Goal: Information Seeking & Learning: Check status

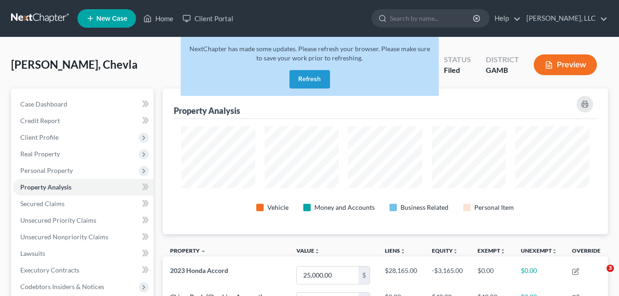
click at [306, 83] on button "Refresh" at bounding box center [310, 79] width 41 height 18
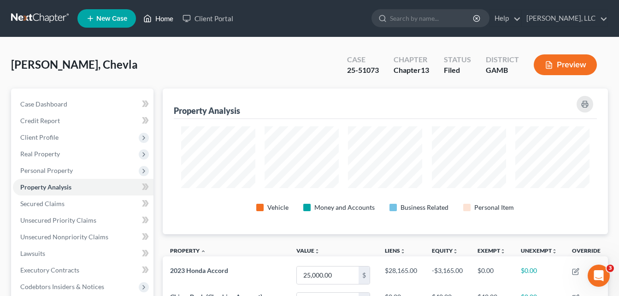
drag, startPoint x: 0, startPoint y: 0, endPoint x: 161, endPoint y: 19, distance: 162.5
click at [161, 19] on link "Home" at bounding box center [158, 18] width 39 height 17
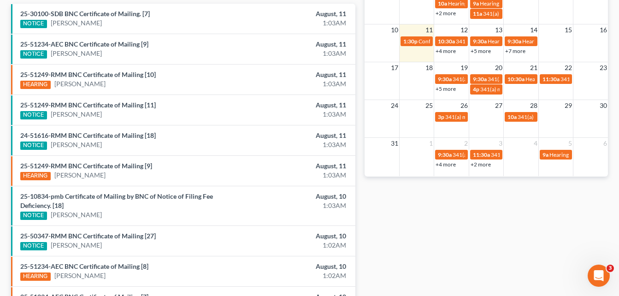
scroll to position [295, 0]
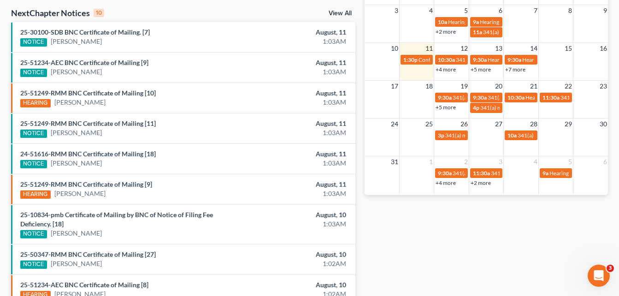
click at [453, 107] on link "+5 more" at bounding box center [446, 107] width 20 height 7
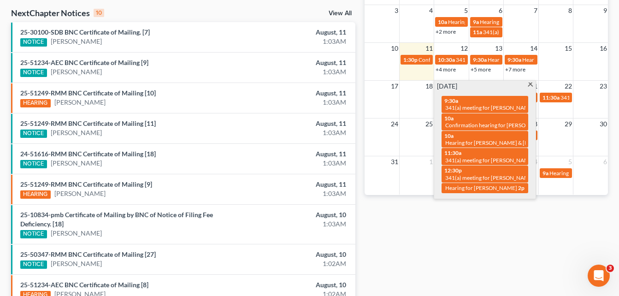
click at [529, 85] on span at bounding box center [530, 86] width 7 height 6
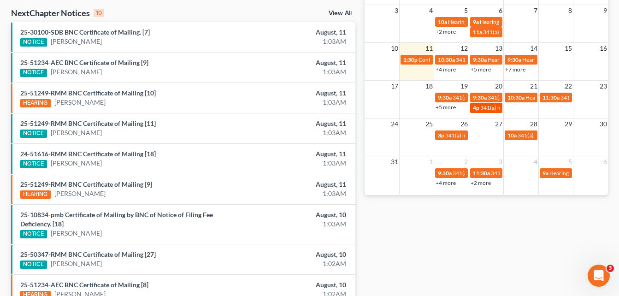
click at [483, 109] on span "341(a) meeting for Rekita Driskell" at bounding box center [524, 107] width 89 height 7
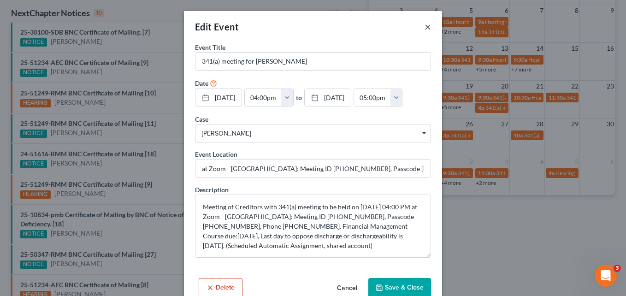
click at [425, 29] on button "×" at bounding box center [428, 26] width 6 height 11
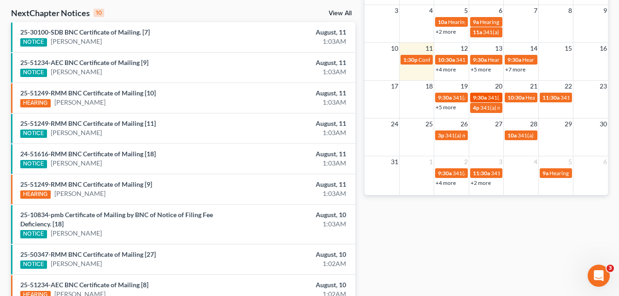
click at [477, 100] on span "9:30a" at bounding box center [480, 97] width 14 height 7
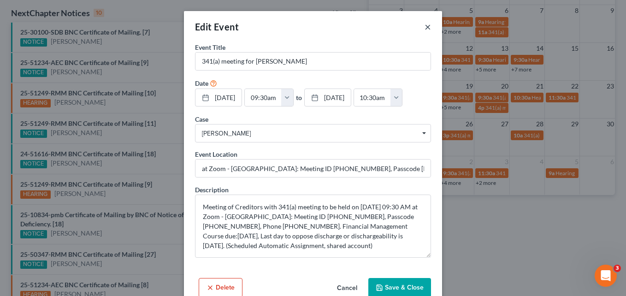
click at [425, 27] on button "×" at bounding box center [428, 26] width 6 height 11
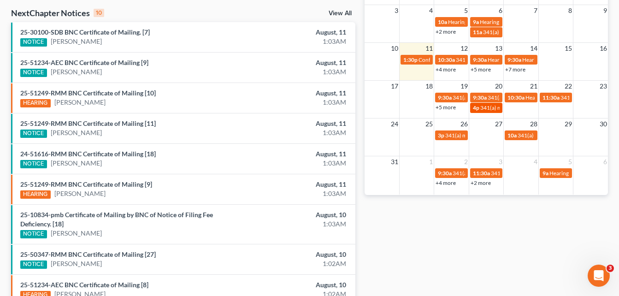
click at [479, 108] on div "4p 341(a) meeting for Rekita Driskell" at bounding box center [486, 107] width 27 height 7
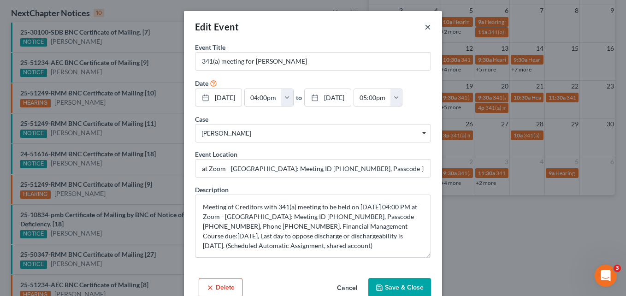
click at [425, 29] on button "×" at bounding box center [428, 26] width 6 height 11
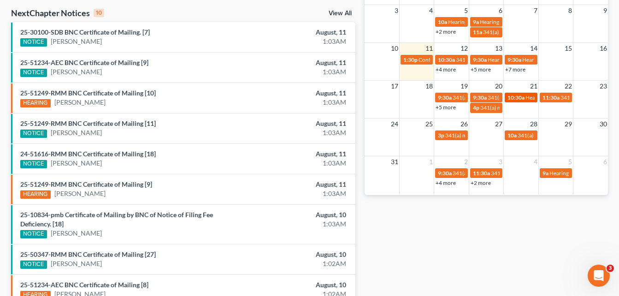
click at [525, 97] on div "10:30a Hearing for Daniel Alford" at bounding box center [521, 97] width 27 height 7
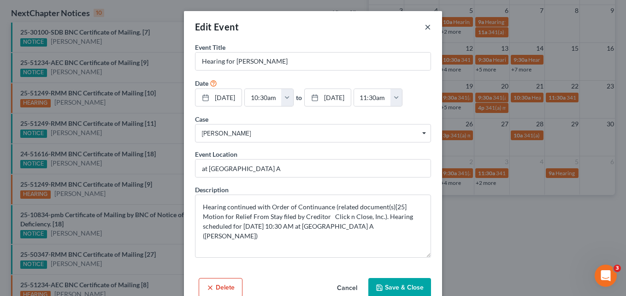
click at [426, 28] on button "×" at bounding box center [428, 26] width 6 height 11
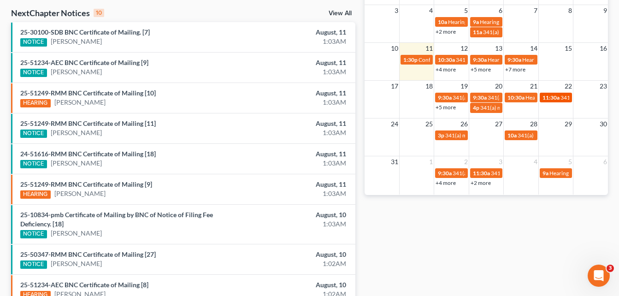
click at [552, 100] on span "11:30a" at bounding box center [551, 97] width 17 height 7
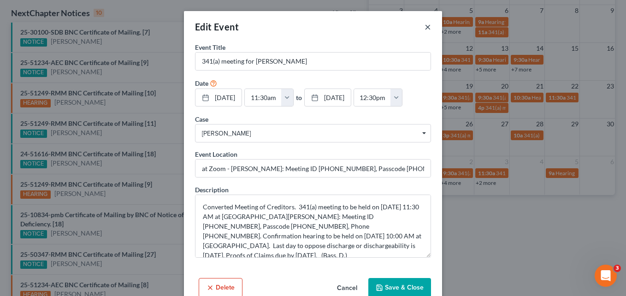
click at [425, 29] on button "×" at bounding box center [428, 26] width 6 height 11
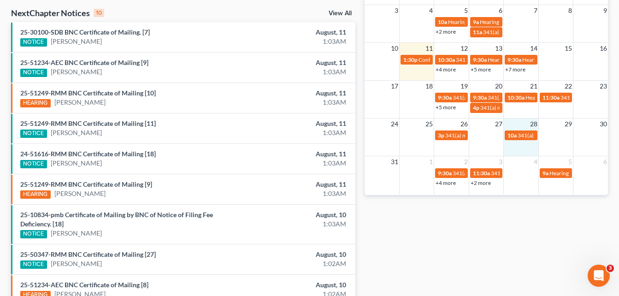
click at [519, 142] on div "24 25 26 27 28 29 30 3p 341(a) meeting for Gary Webb 10a 341(a) meeting for Fel…" at bounding box center [486, 137] width 243 height 38
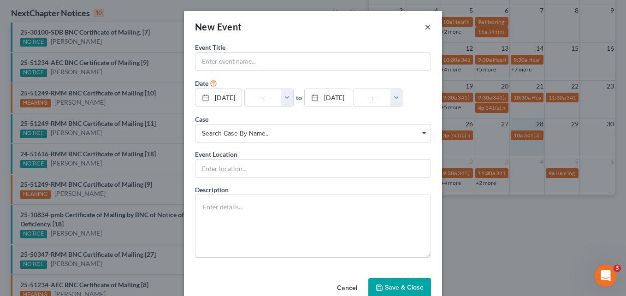
click at [426, 27] on button "×" at bounding box center [428, 26] width 6 height 11
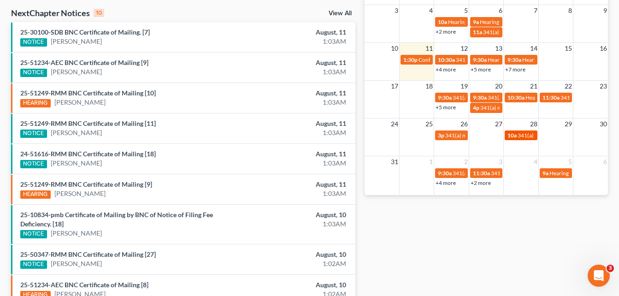
click at [512, 136] on span "10a" at bounding box center [512, 135] width 9 height 7
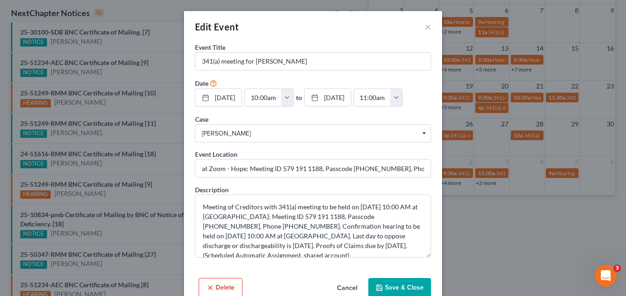
click at [417, 29] on div "Edit Event ×" at bounding box center [313, 26] width 258 height 31
click at [426, 30] on button "×" at bounding box center [428, 26] width 6 height 11
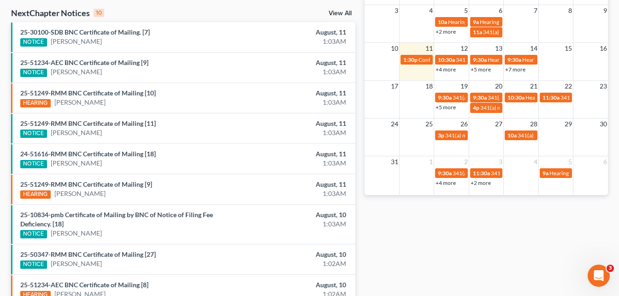
click at [449, 184] on link "+4 more" at bounding box center [446, 182] width 20 height 7
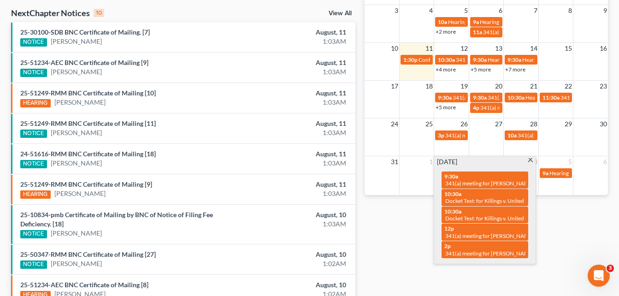
click at [361, 19] on div "Monthly Progress Bankruptcy Bankruptcy August 2025 July 2025 June 2025 May 2025…" at bounding box center [486, 51] width 253 height 597
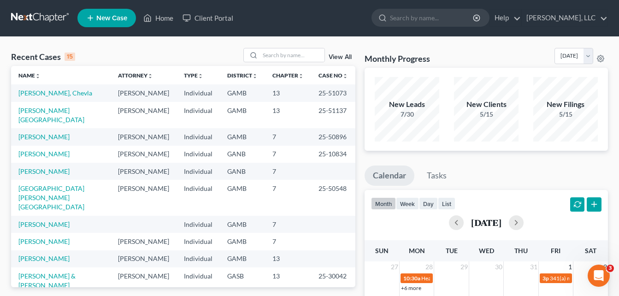
scroll to position [0, 0]
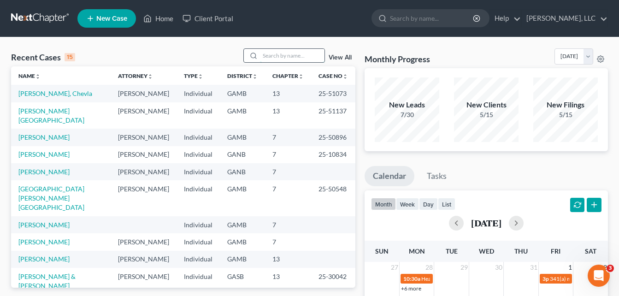
click at [275, 57] on input "search" at bounding box center [292, 55] width 65 height 13
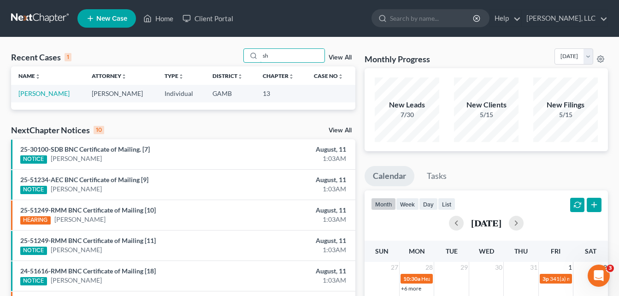
type input "s"
